Goal: Information Seeking & Learning: Compare options

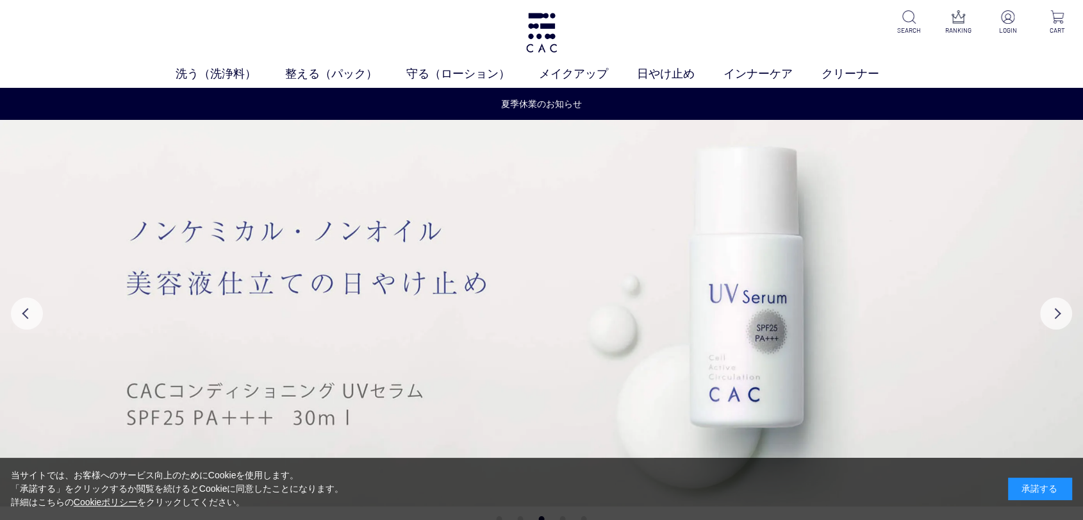
click at [201, 59] on div "洗う（洗浄料） 液体洗浄料 パウダー洗浄料 泡洗顔料 グッズ 整える（パック） フェイスパック ヘアパック 守る（ローション） 保湿化粧水 柔軟化粧水 美容液…" at bounding box center [541, 44] width 1083 height 88
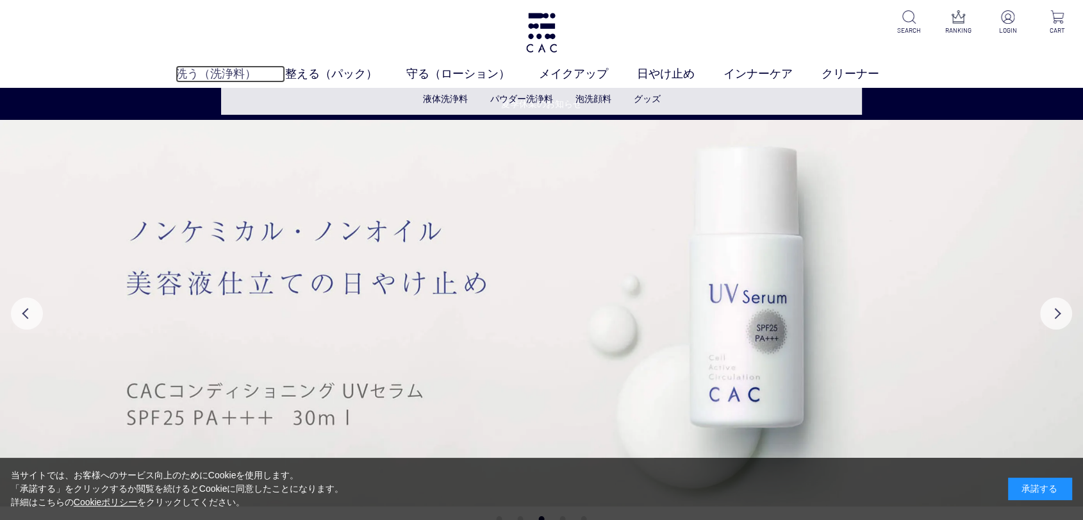
click at [208, 71] on link "洗う（洗浄料）" at bounding box center [231, 73] width 110 height 17
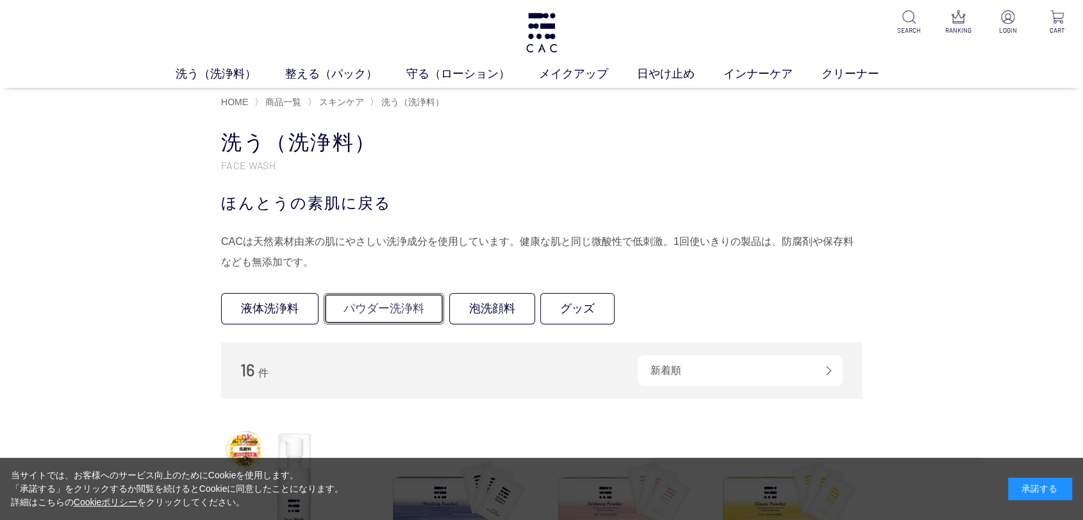
click at [371, 313] on link "パウダー洗浄料" at bounding box center [384, 308] width 120 height 31
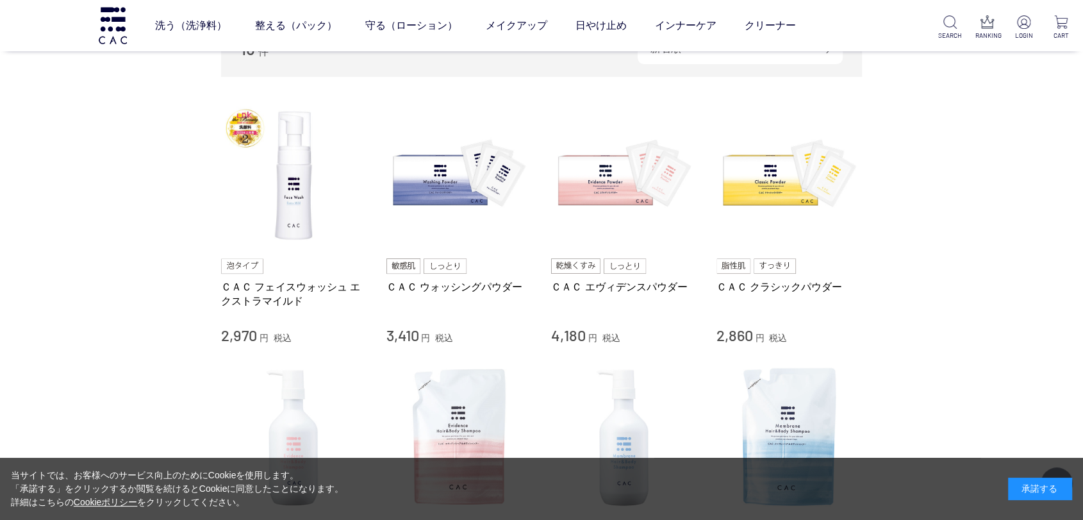
scroll to position [71, 0]
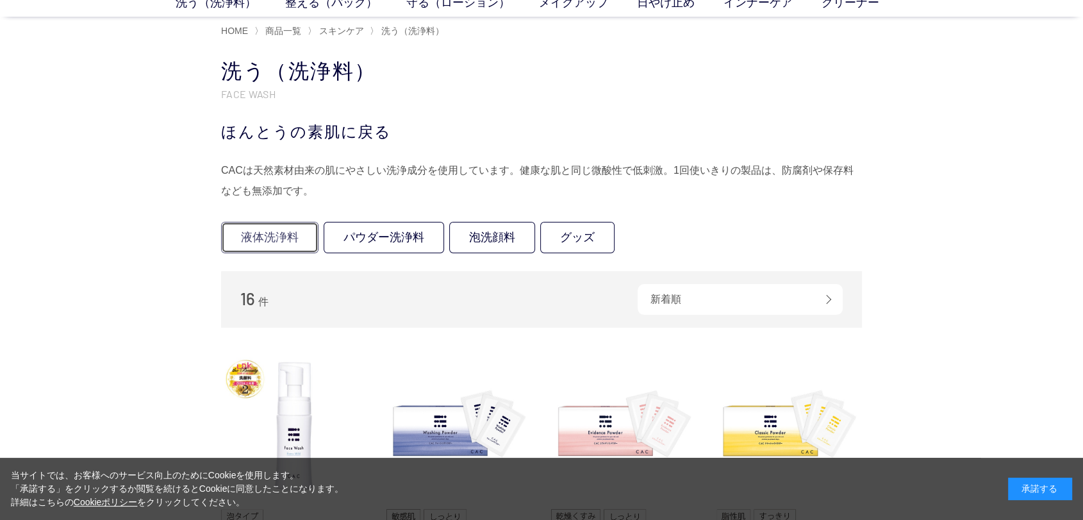
click at [263, 238] on link "液体洗浄料" at bounding box center [269, 237] width 97 height 31
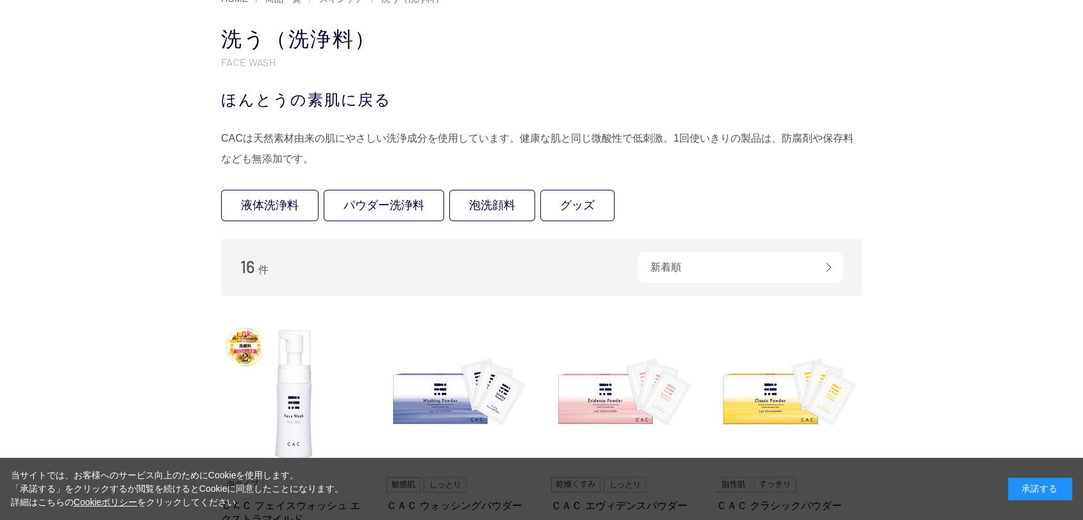
scroll to position [285, 0]
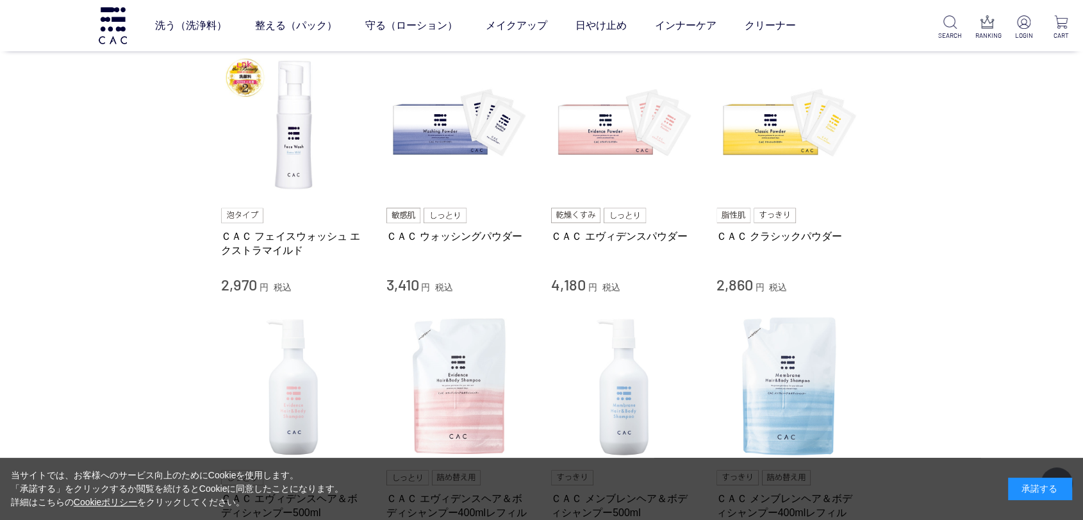
click at [1050, 492] on div "承諾する" at bounding box center [1040, 488] width 64 height 22
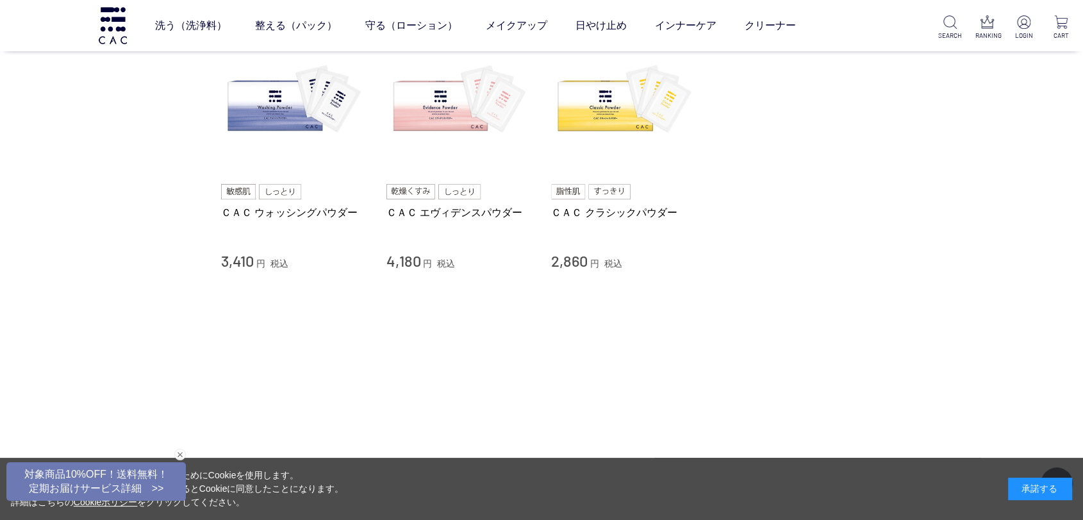
scroll to position [142, 0]
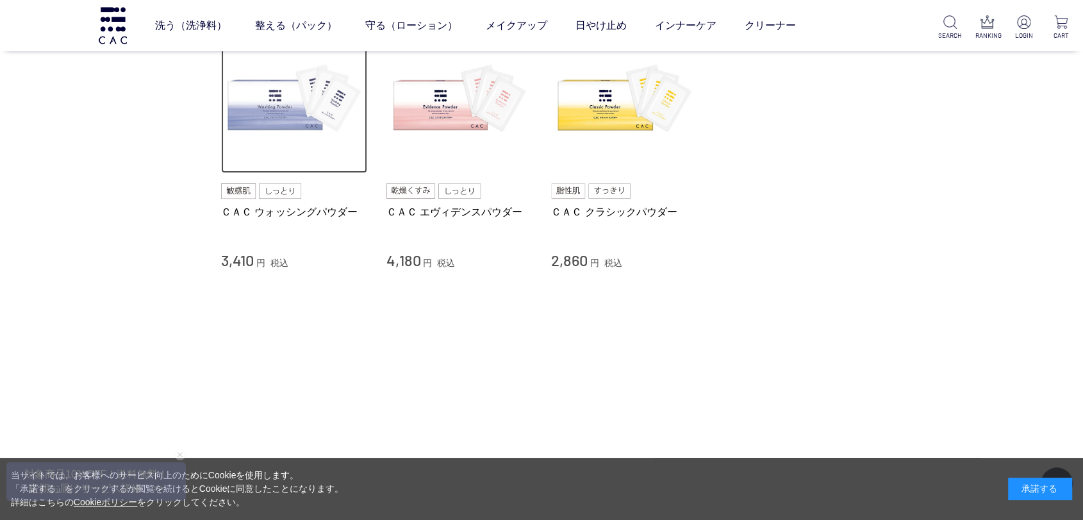
click at [295, 124] on img at bounding box center [294, 101] width 146 height 146
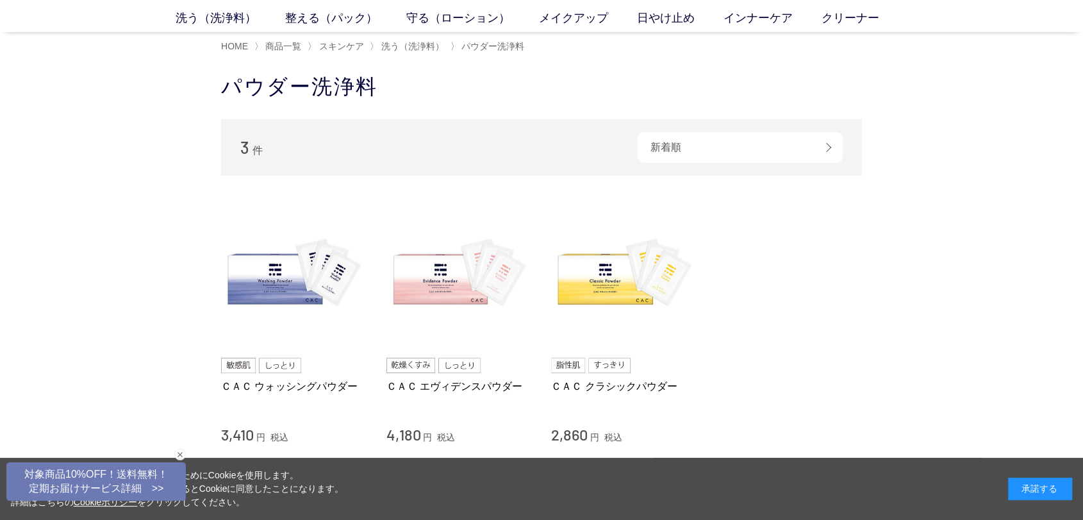
scroll to position [0, 0]
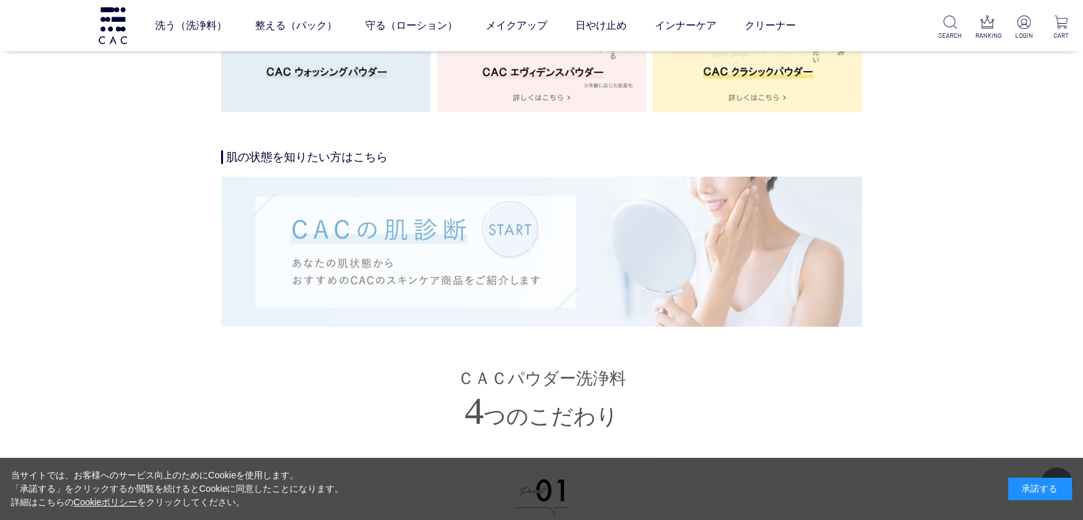
scroll to position [2207, 0]
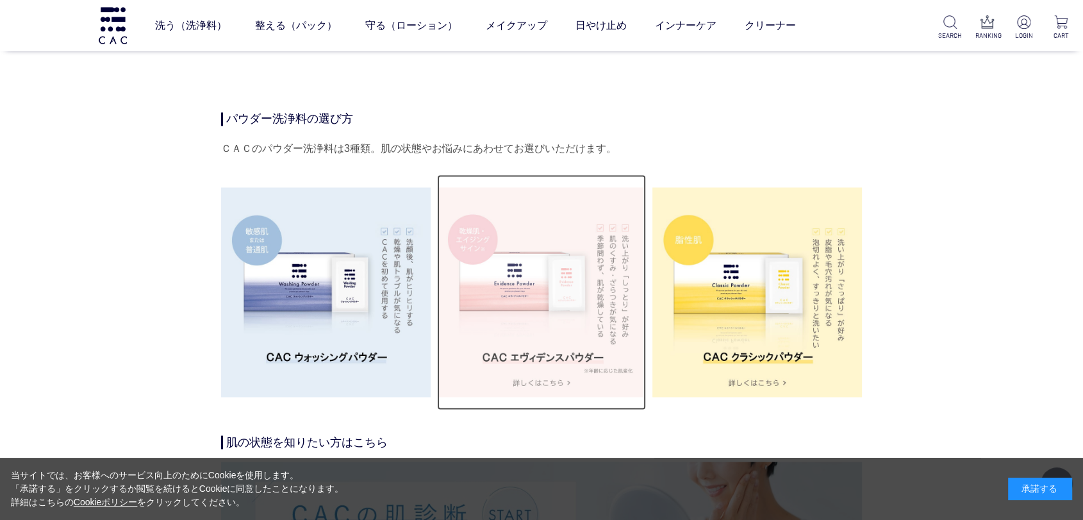
drag, startPoint x: 609, startPoint y: 269, endPoint x: 617, endPoint y: 269, distance: 8.4
click at [610, 269] on img at bounding box center [542, 292] width 210 height 210
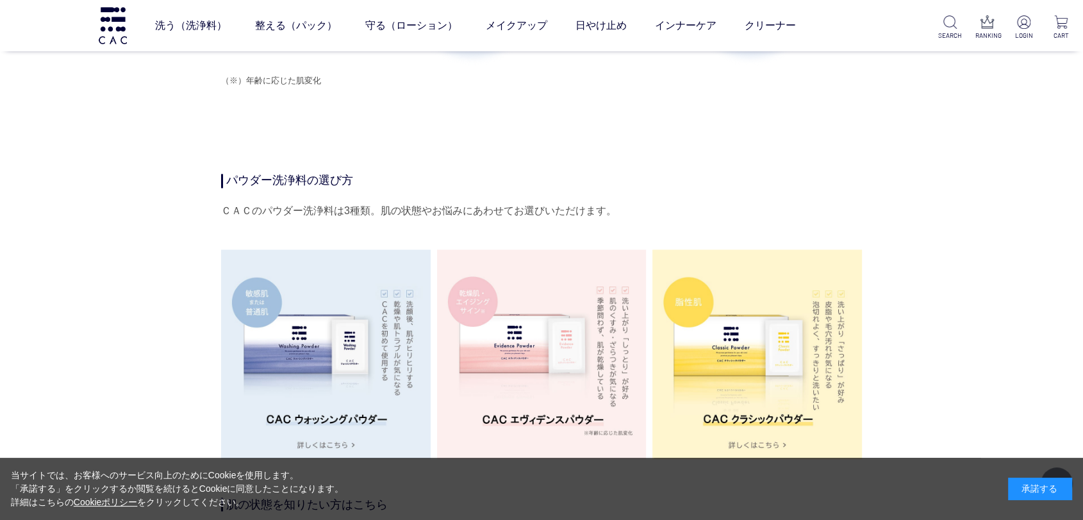
scroll to position [1994, 0]
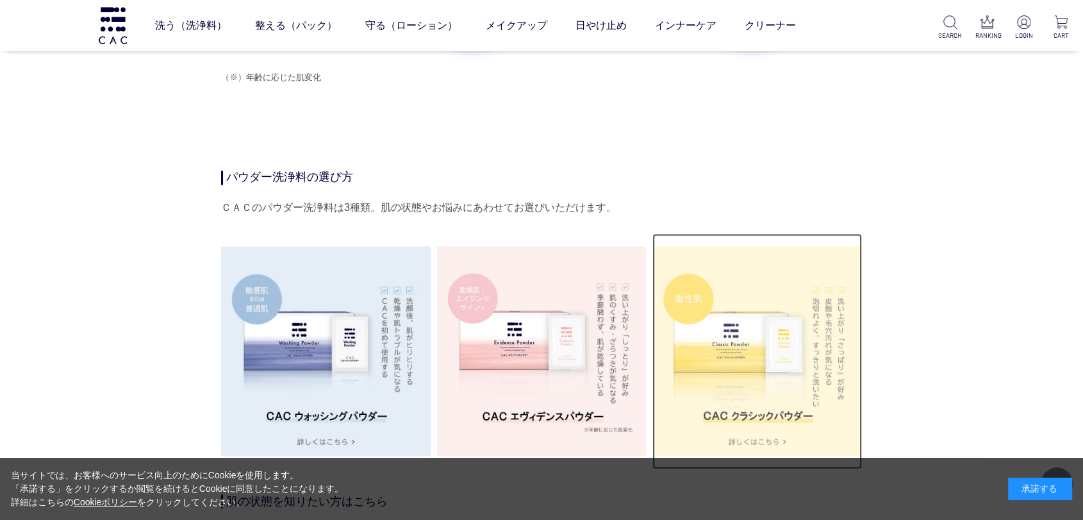
click at [803, 369] on img at bounding box center [757, 351] width 210 height 210
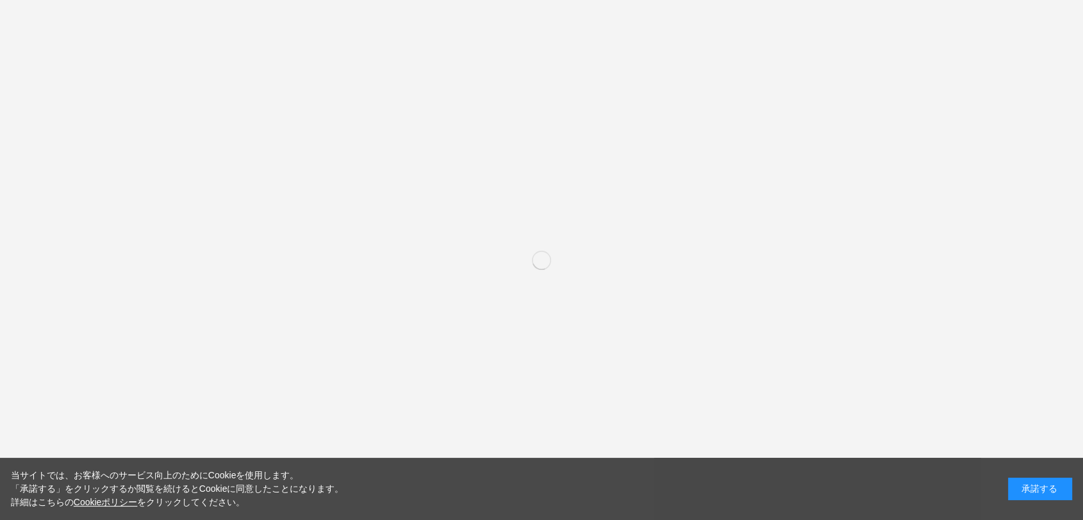
click at [1046, 482] on div "承諾する" at bounding box center [1040, 488] width 64 height 22
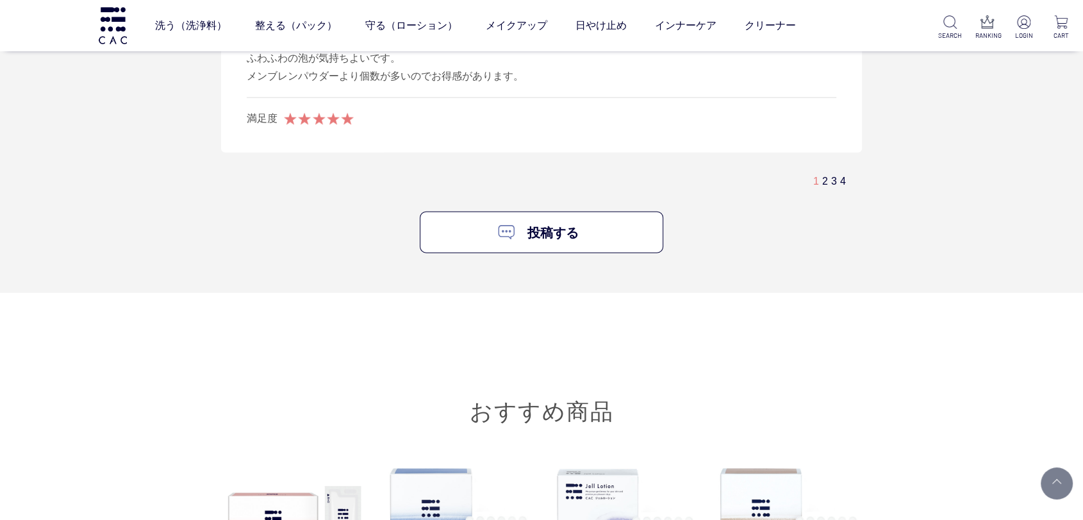
scroll to position [7833, 0]
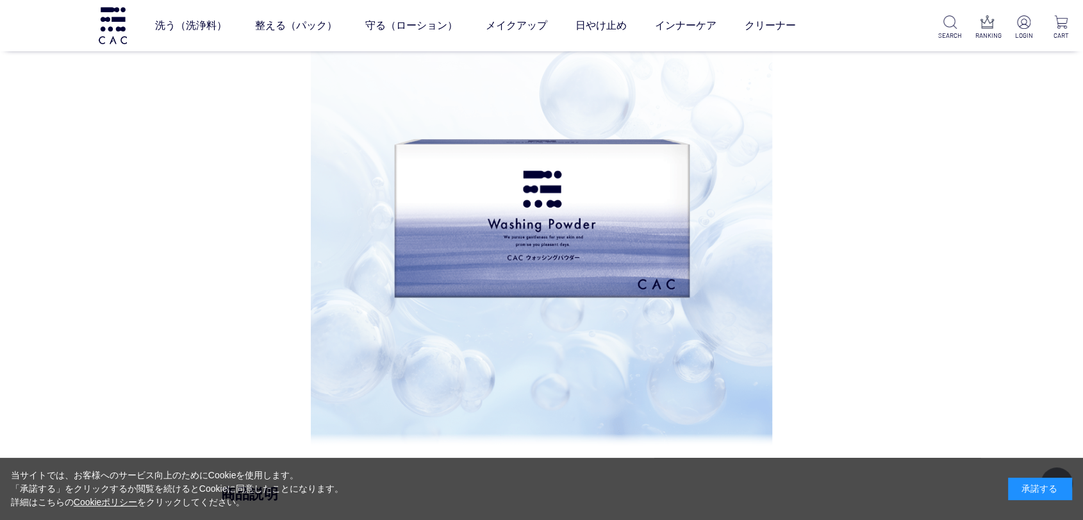
scroll to position [854, 0]
